Goal: Information Seeking & Learning: Learn about a topic

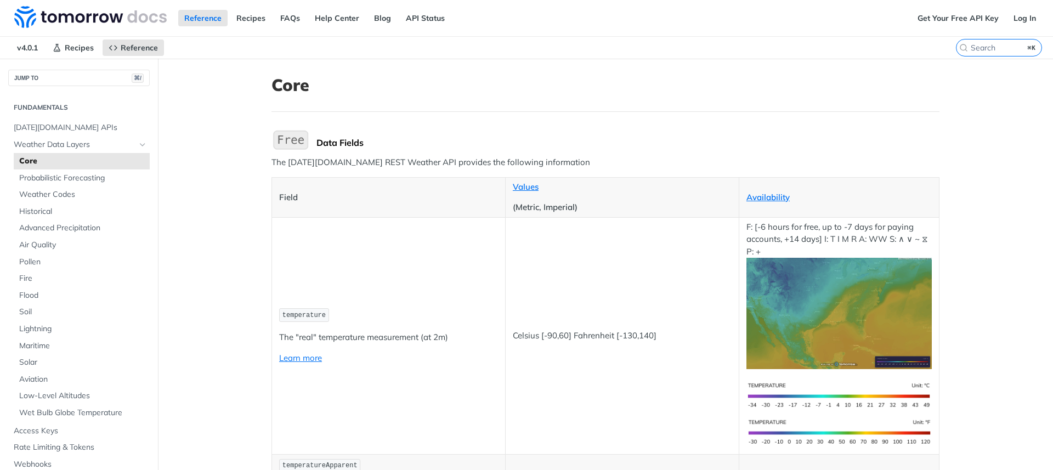
scroll to position [2684, 0]
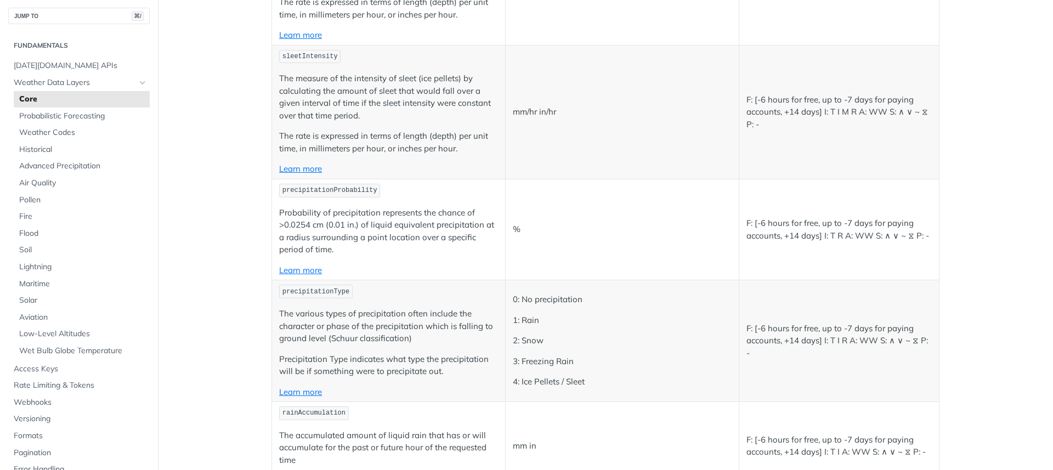
scroll to position [2665, 0]
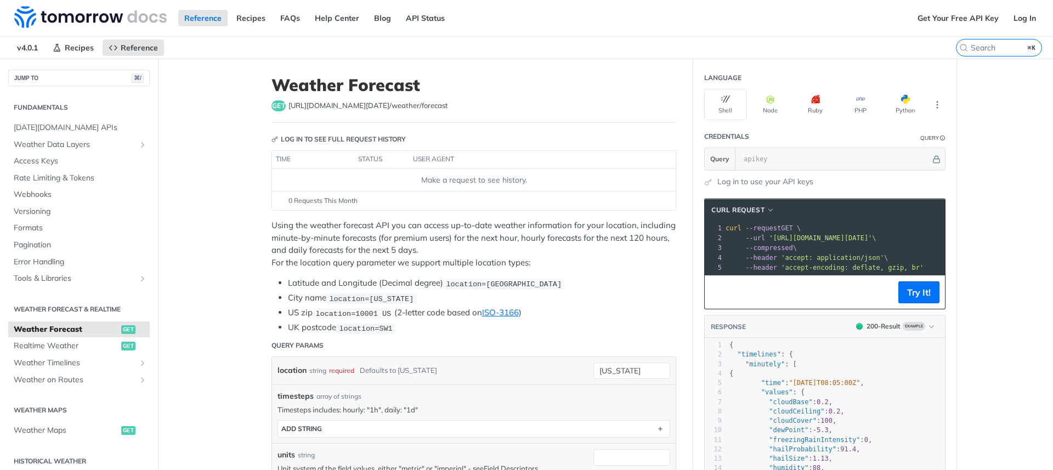
scroll to position [59, 0]
